Goal: Find specific page/section: Find specific page/section

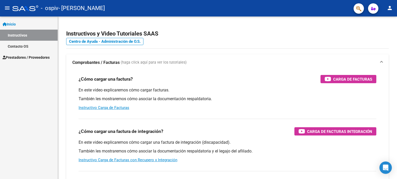
click at [15, 55] on span "Prestadores / Proveedores" at bounding box center [26, 58] width 47 height 6
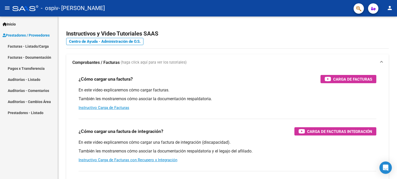
click at [24, 49] on link "Facturas - Listado/Carga" at bounding box center [29, 46] width 58 height 11
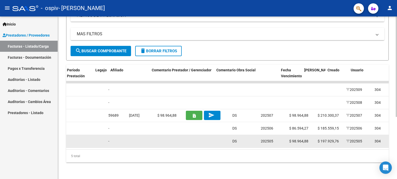
scroll to position [0, 756]
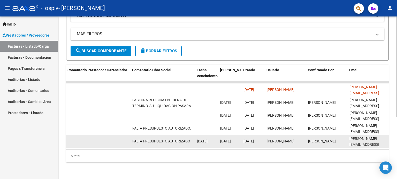
drag, startPoint x: 150, startPoint y: 150, endPoint x: 367, endPoint y: 144, distance: 217.2
click at [367, 144] on datatable-body "17164 Integración [PERSON_NAME] 27305052596 Factura C: 1 - 275 $ 98.964,88 [DAT…" at bounding box center [227, 115] width 322 height 68
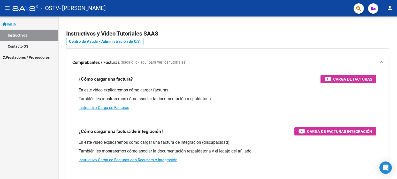
click at [38, 55] on span "Prestadores / Proveedores" at bounding box center [26, 58] width 47 height 6
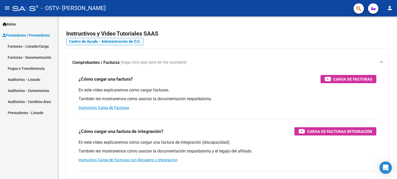
click at [34, 65] on link "Pagos x Transferencia" at bounding box center [29, 68] width 58 height 11
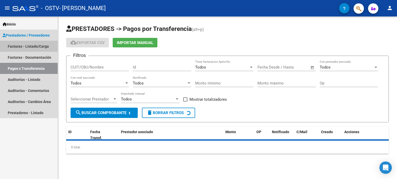
click at [34, 49] on link "Facturas - Listado/Carga" at bounding box center [29, 46] width 58 height 11
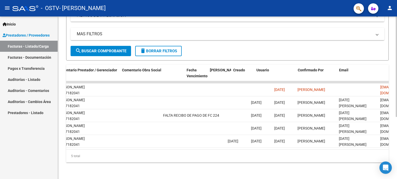
scroll to position [0, 766]
